Goal: Information Seeking & Learning: Learn about a topic

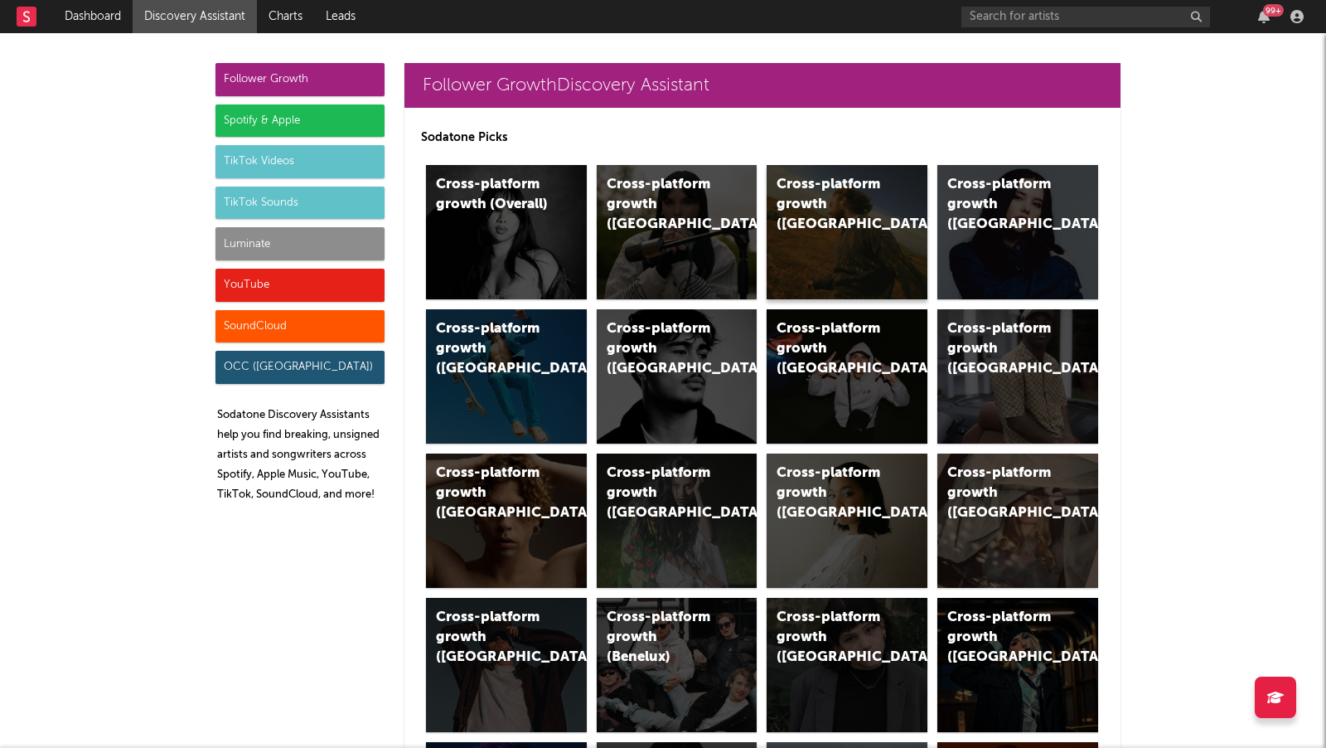
click at [889, 251] on div "Cross-platform growth ([GEOGRAPHIC_DATA])" at bounding box center [847, 232] width 161 height 134
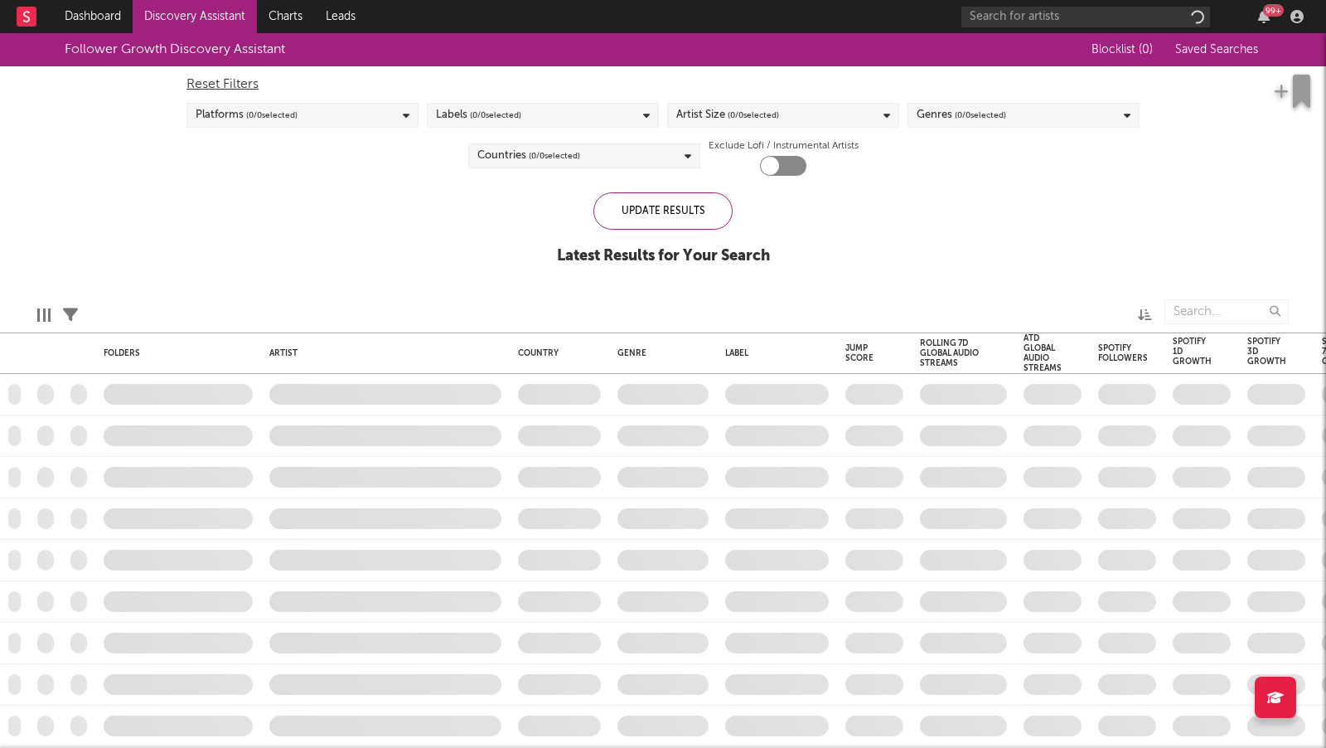
checkbox input "true"
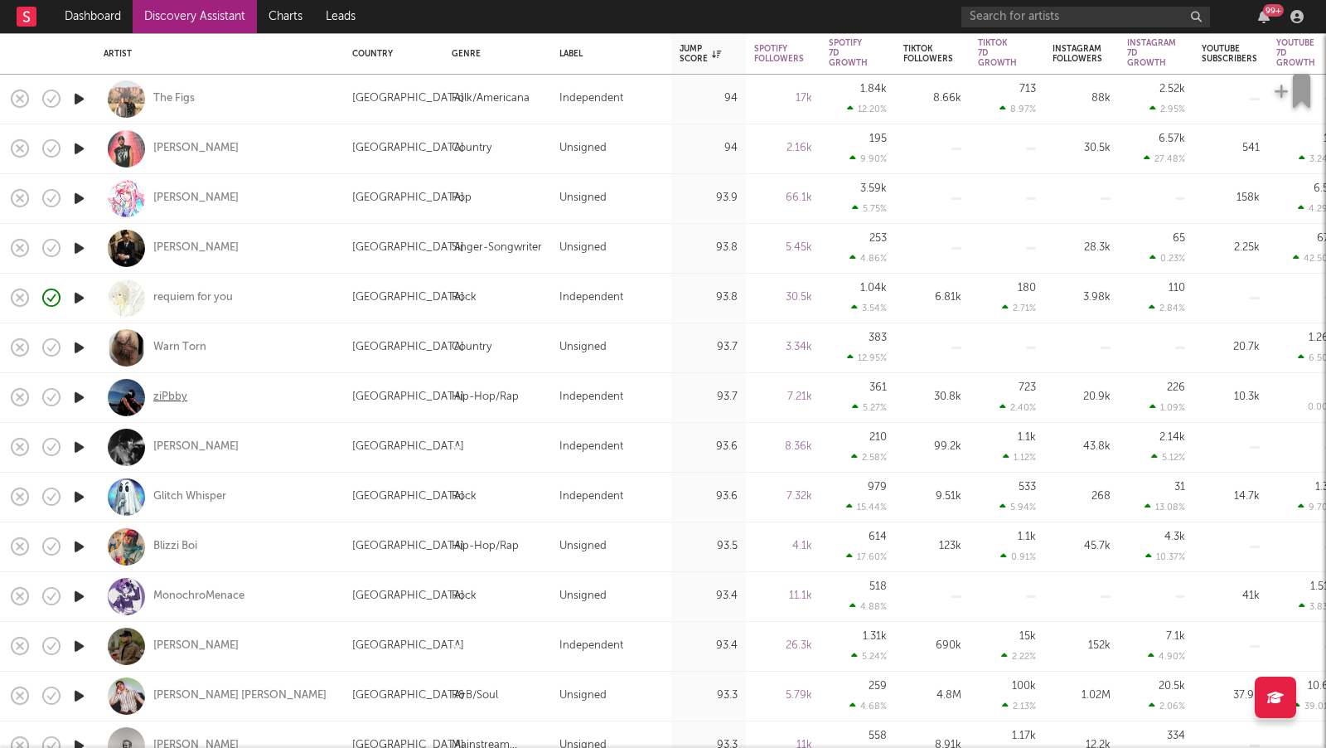
click at [169, 398] on div "ziPbby" at bounding box center [170, 397] width 34 height 15
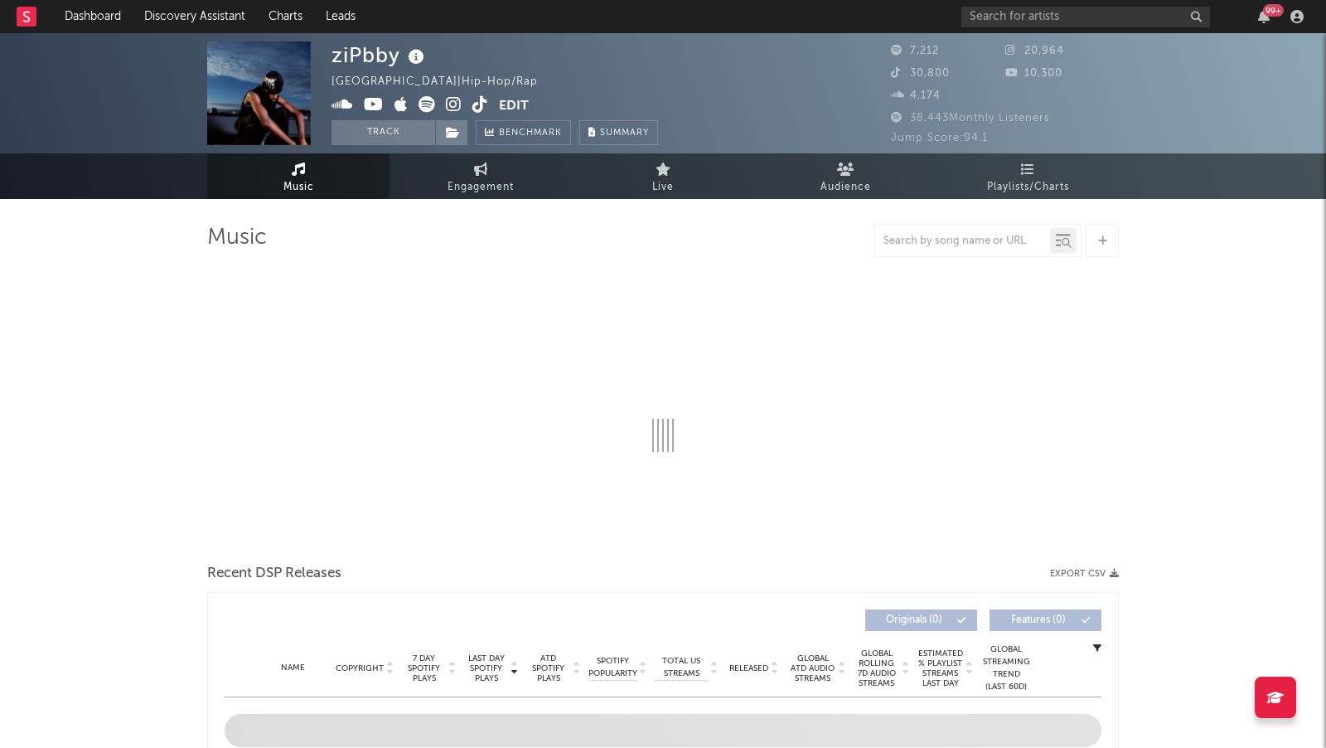
select select "6m"
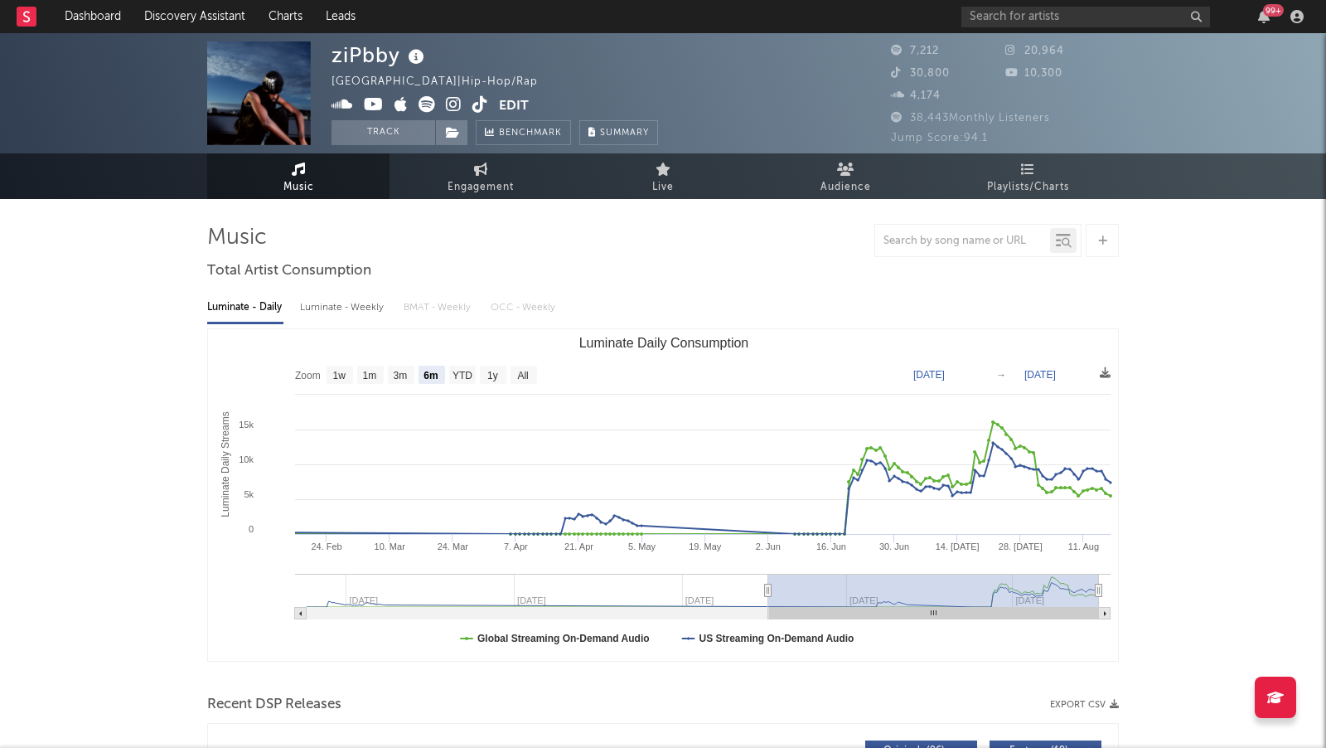
click at [448, 105] on icon at bounding box center [454, 104] width 16 height 17
